Goal: Transaction & Acquisition: Purchase product/service

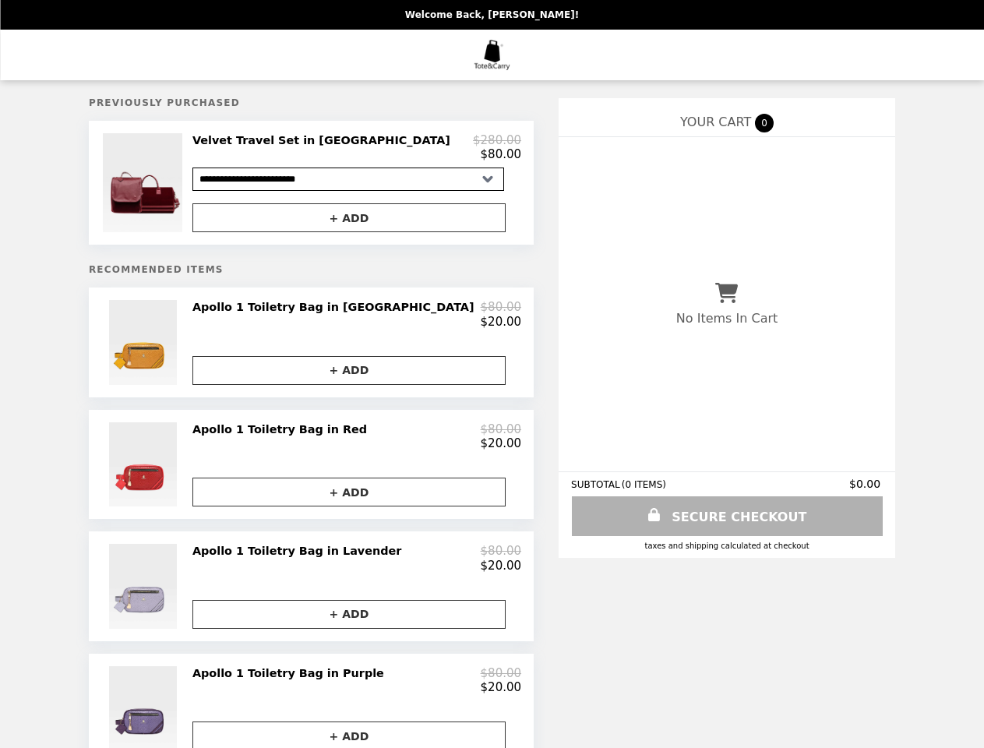
click at [186, 185] on img at bounding box center [144, 182] width 83 height 99
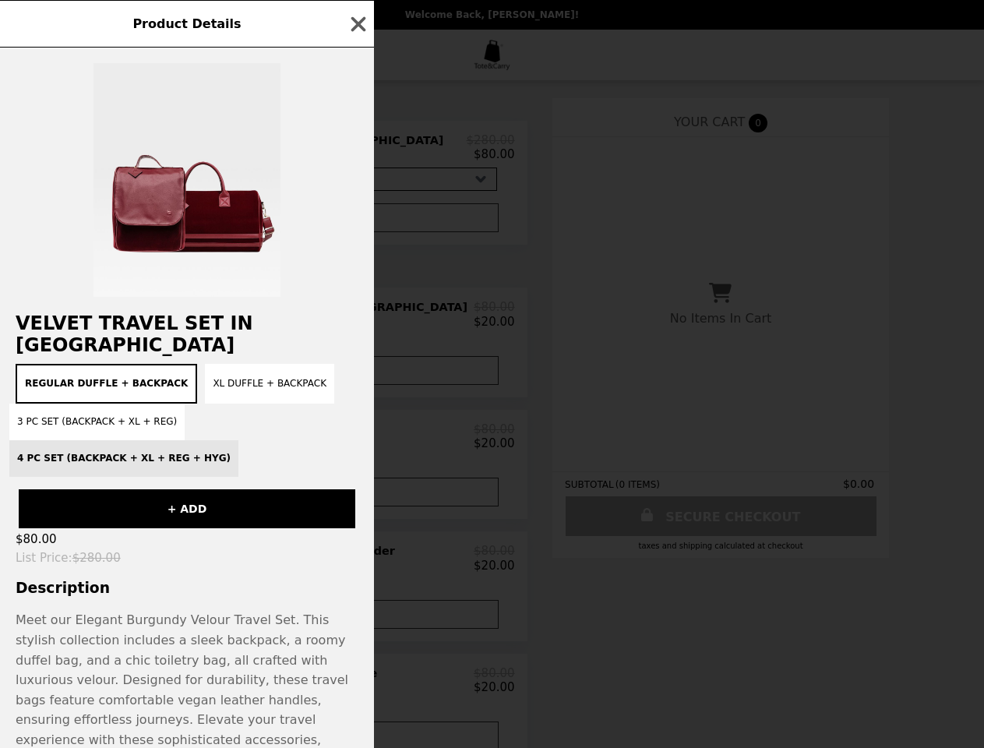
click at [357, 222] on div "Product Details Velvet Travel Set in [GEOGRAPHIC_DATA] Regular Duffle + Backpac…" at bounding box center [492, 374] width 984 height 748
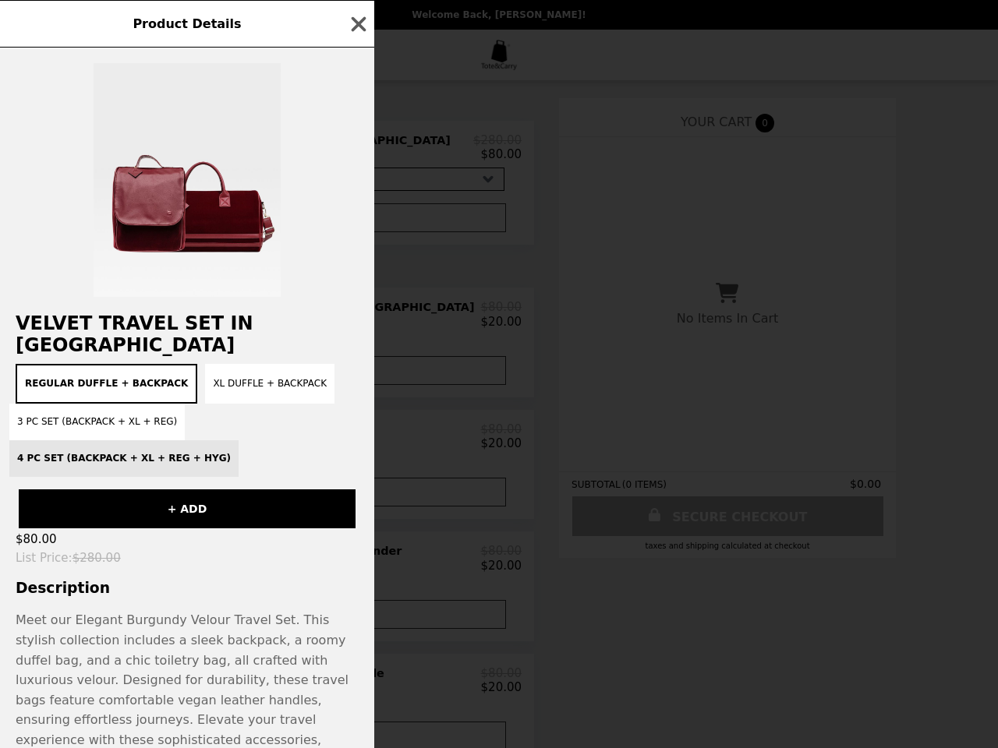
click at [205, 364] on button "XL Duffle + Backpack" at bounding box center [269, 384] width 129 height 40
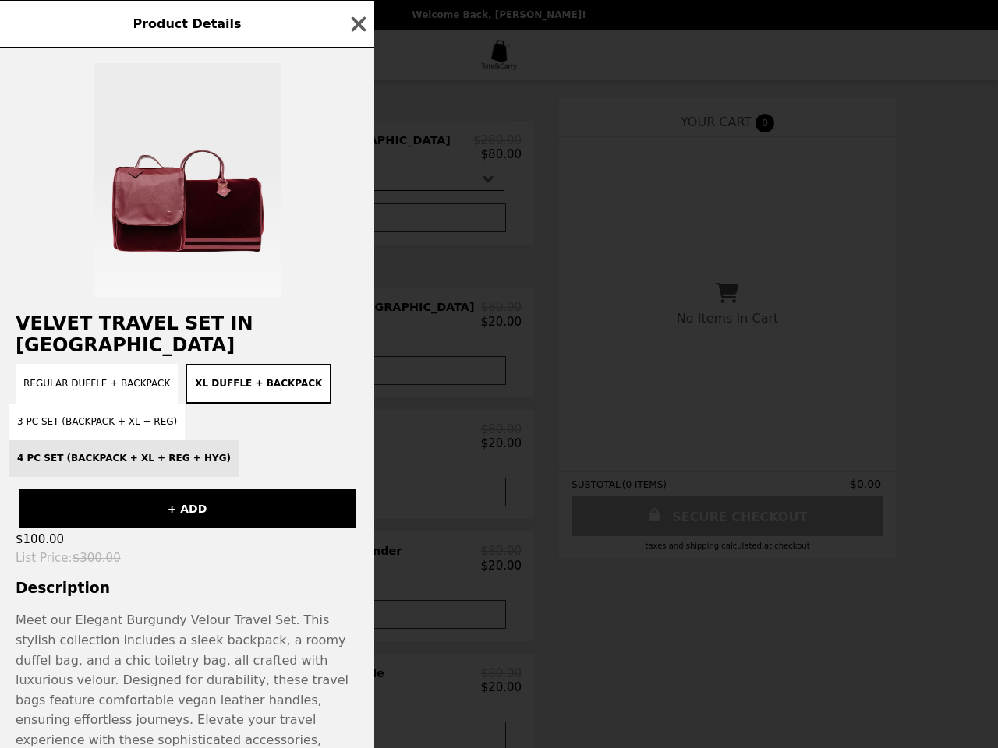
click at [357, 364] on div "Regular Duffle + Backpack XL Duffle + Backpack 3 PC Set (Backpack + XL + Reg) 4…" at bounding box center [186, 420] width 355 height 113
click at [357, 380] on div "Product Details Velvet Travel Set in [GEOGRAPHIC_DATA] Regular Duffle + Backpac…" at bounding box center [499, 374] width 998 height 748
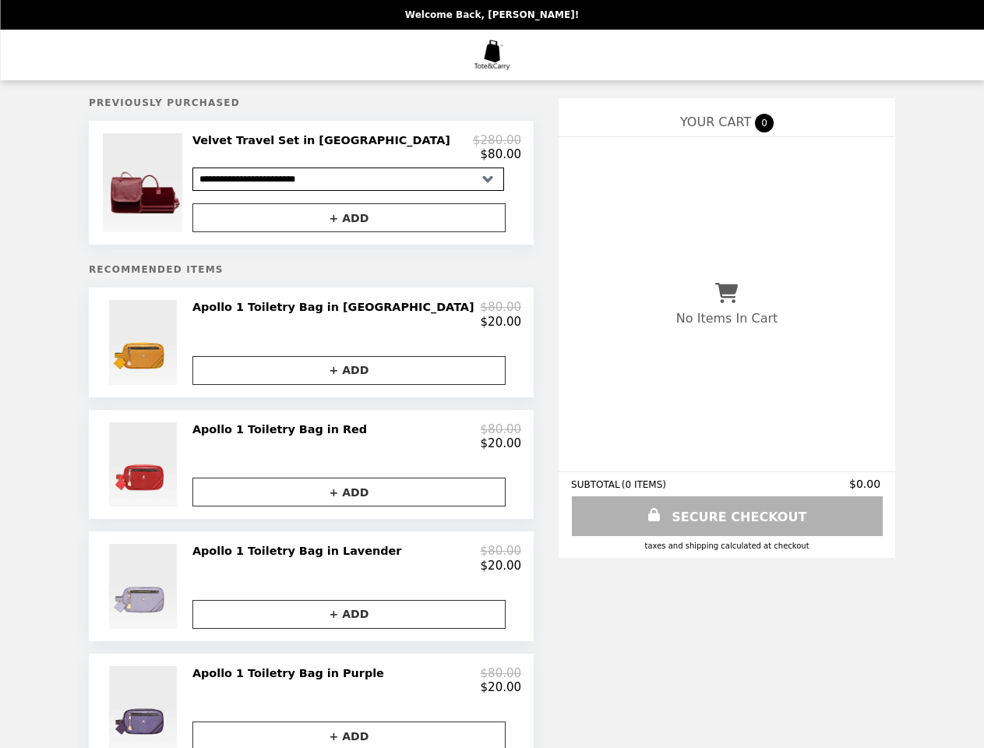
click at [181, 477] on img at bounding box center [145, 464] width 72 height 84
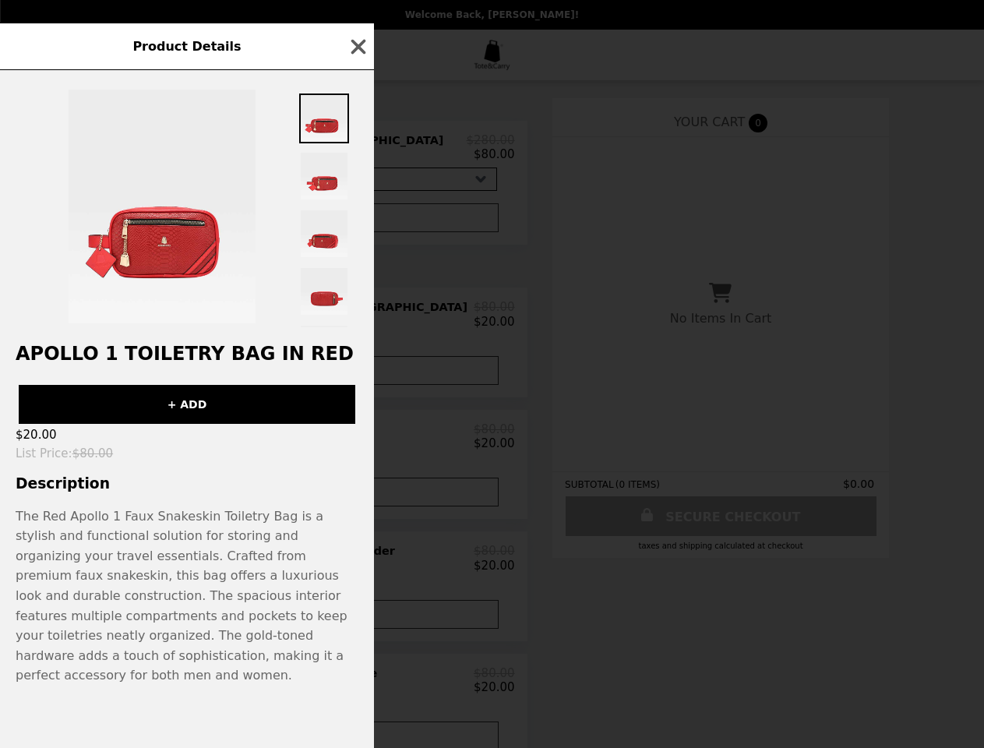
click at [357, 448] on div "Product Details Apollo 1 Toiletry Bag in Red + ADD $20.00 List Price : $80.00 D…" at bounding box center [492, 374] width 984 height 748
click at [357, 492] on h3 "Description" at bounding box center [187, 483] width 374 height 16
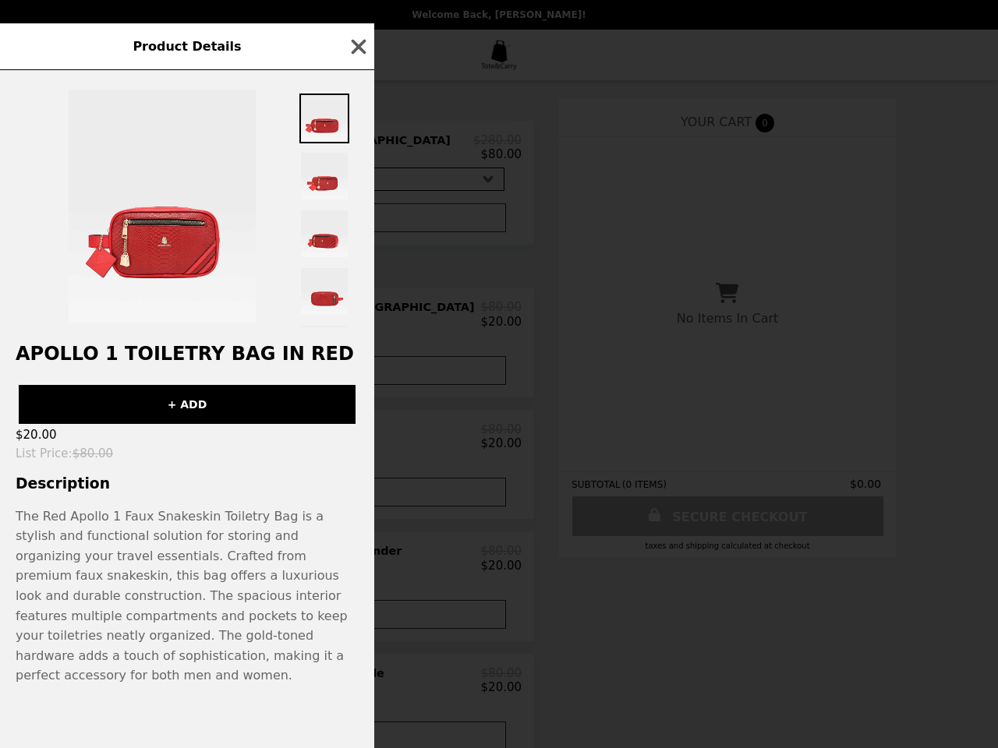
click at [203, 603] on p "The Red Apollo 1 Faux Snakeskin Toiletry Bag is a stylish and functional soluti…" at bounding box center [182, 596] width 332 height 175
